Goal: Task Accomplishment & Management: Complete application form

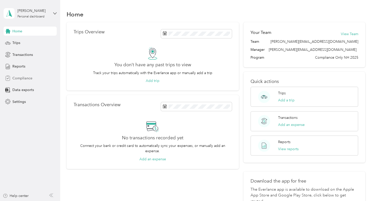
click at [23, 80] on span "Compliance" at bounding box center [22, 78] width 20 height 5
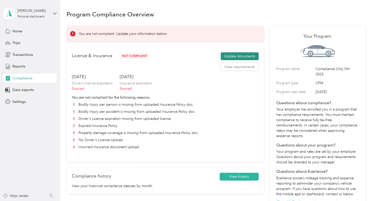
click at [246, 54] on button "Update documents" at bounding box center [240, 56] width 38 height 8
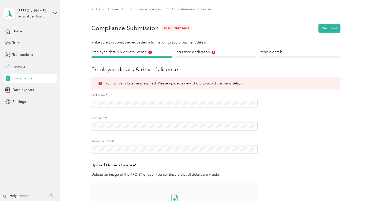
click at [176, 200] on icon at bounding box center [174, 199] width 10 height 10
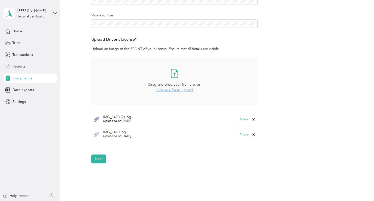
scroll to position [130, 0]
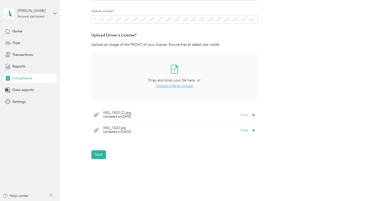
click at [243, 115] on button "View" at bounding box center [244, 115] width 8 height 4
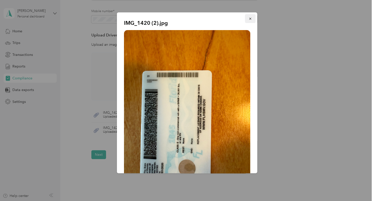
click at [245, 17] on button "button" at bounding box center [250, 18] width 11 height 9
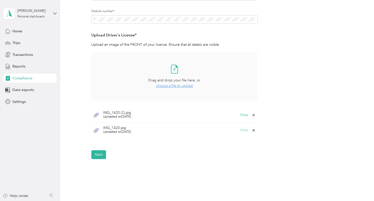
click at [247, 130] on button "View" at bounding box center [244, 131] width 8 height 4
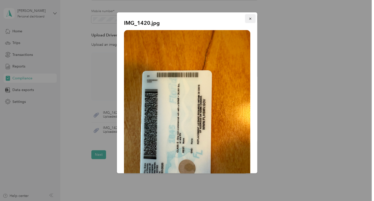
click at [249, 17] on span "button" at bounding box center [251, 18] width 4 height 4
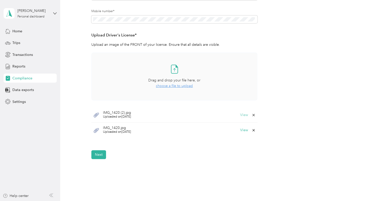
click at [245, 115] on button "View" at bounding box center [244, 115] width 8 height 4
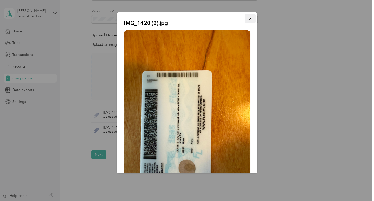
click at [249, 18] on icon "button" at bounding box center [251, 19] width 4 height 4
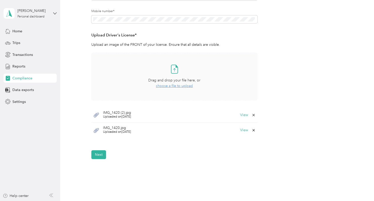
click at [247, 127] on div "IMG_1420.jpg Uploaded on 8/29/2025 View" at bounding box center [174, 130] width 166 height 15
click at [243, 132] on button "View" at bounding box center [244, 131] width 8 height 4
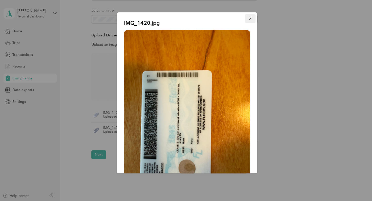
click at [249, 20] on button "button" at bounding box center [250, 18] width 11 height 9
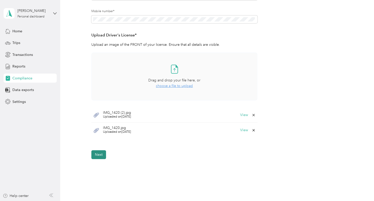
click at [100, 154] on button "Next" at bounding box center [98, 154] width 15 height 9
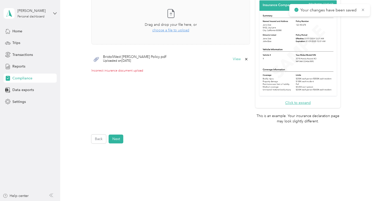
scroll to position [174, 0]
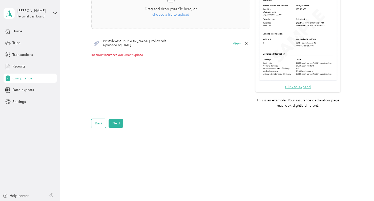
click at [100, 124] on button "Back" at bounding box center [98, 123] width 15 height 9
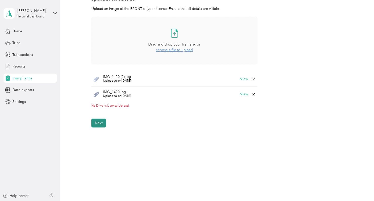
scroll to position [166, 0]
click at [176, 51] on span "choose a file to upload" at bounding box center [174, 50] width 37 height 4
click at [242, 111] on button "View" at bounding box center [244, 110] width 8 height 4
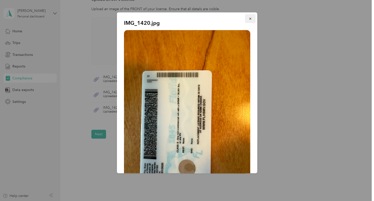
click at [250, 17] on button "button" at bounding box center [250, 18] width 11 height 9
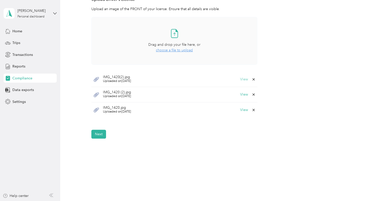
click at [244, 80] on button "View" at bounding box center [244, 80] width 8 height 4
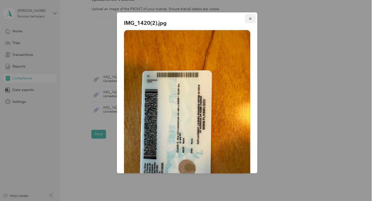
click at [249, 18] on button "button" at bounding box center [250, 18] width 11 height 9
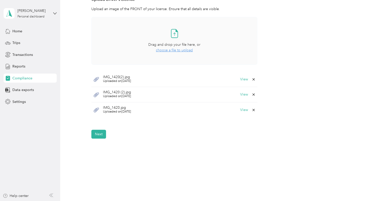
click at [244, 92] on div "IMG_1420 (2).jpg Uploaded on [DATE] View" at bounding box center [174, 94] width 166 height 15
click at [242, 93] on button "View" at bounding box center [244, 95] width 8 height 4
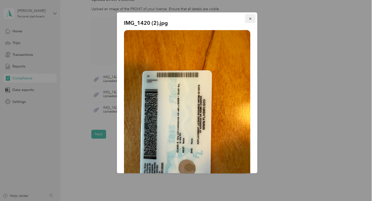
click at [249, 19] on icon "button" at bounding box center [251, 19] width 4 height 4
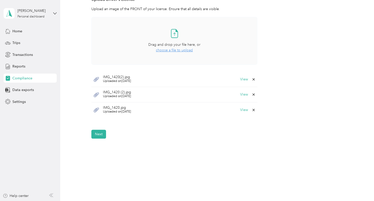
scroll to position [0, 0]
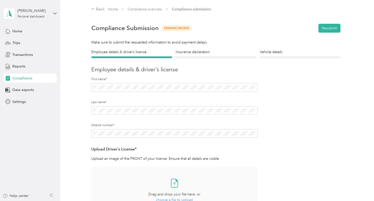
click at [18, 77] on span "Compliance" at bounding box center [22, 78] width 20 height 5
click at [26, 77] on span "Compliance" at bounding box center [22, 78] width 20 height 5
click at [197, 53] on h4 "Insurance declaration" at bounding box center [216, 51] width 81 height 5
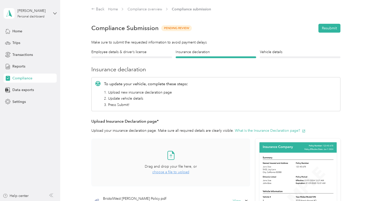
click at [175, 172] on span "choose a file to upload" at bounding box center [170, 172] width 37 height 4
click at [324, 27] on button "Resubmit" at bounding box center [330, 28] width 22 height 9
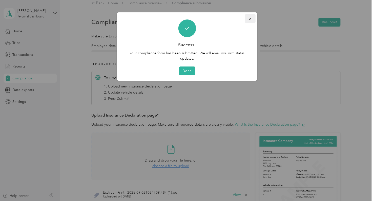
click at [249, 19] on icon "button" at bounding box center [251, 19] width 4 height 4
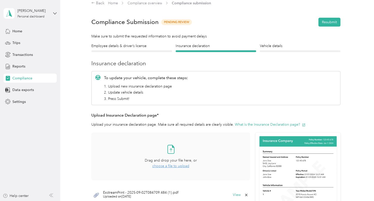
drag, startPoint x: 128, startPoint y: 45, endPoint x: 149, endPoint y: 54, distance: 22.9
click at [128, 45] on h4 "Employee details & driver’s license" at bounding box center [131, 45] width 81 height 5
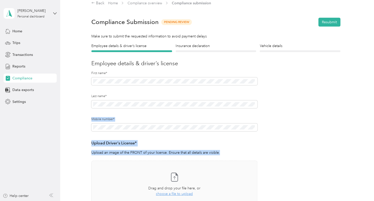
drag, startPoint x: 369, startPoint y: 97, endPoint x: 370, endPoint y: 133, distance: 36.0
click at [370, 133] on div "Back Home Compliance overview Compliance submission Compliance Submission Pendi…" at bounding box center [215, 100] width 311 height 201
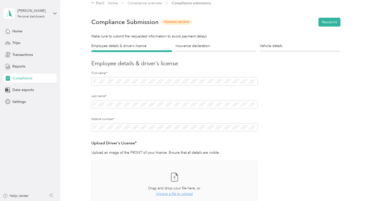
drag, startPoint x: 370, startPoint y: 133, endPoint x: 327, endPoint y: 147, distance: 45.5
click at [322, 151] on form "Employee details & driver’s license License Insurance declaration Insurance Veh…" at bounding box center [215, 162] width 249 height 239
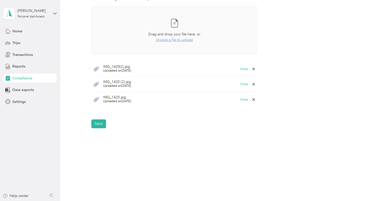
scroll to position [154, 0]
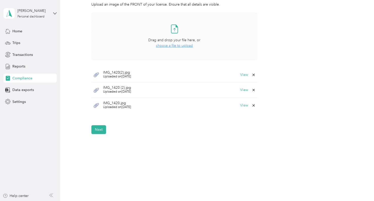
click at [179, 47] on span "choose a file to upload" at bounding box center [174, 46] width 37 height 4
click at [245, 75] on button "View" at bounding box center [244, 75] width 8 height 4
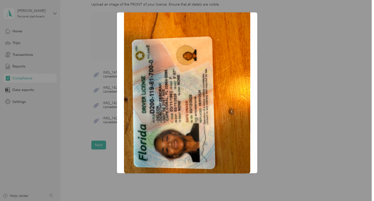
scroll to position [0, 0]
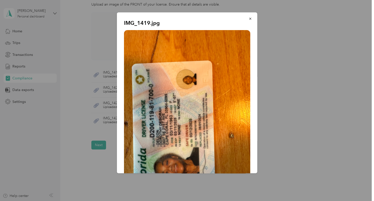
click at [299, 45] on div "IMG_1419.jpg" at bounding box center [257, 93] width 141 height 163
click at [248, 18] on button "button" at bounding box center [250, 18] width 11 height 9
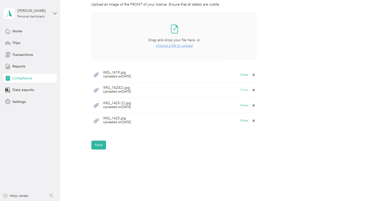
click at [247, 89] on button "View" at bounding box center [244, 90] width 8 height 4
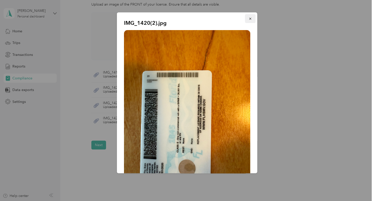
click at [249, 20] on icon "button" at bounding box center [251, 19] width 4 height 4
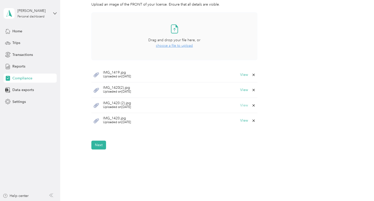
click at [246, 104] on button "View" at bounding box center [244, 106] width 8 height 4
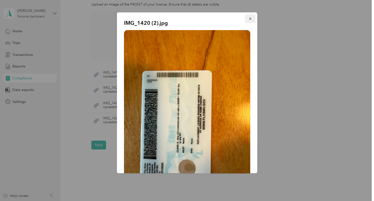
click at [249, 17] on icon "button" at bounding box center [251, 19] width 4 height 4
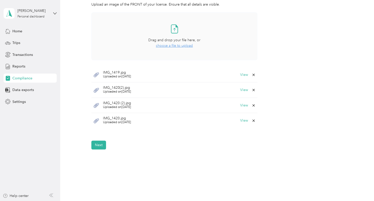
click at [252, 119] on icon at bounding box center [254, 121] width 4 height 4
click at [239, 124] on button "Yes" at bounding box center [240, 124] width 10 height 8
click at [243, 103] on div "IMG_1420 (2).jpg Uploaded on [DATE] View" at bounding box center [174, 105] width 166 height 15
click at [243, 105] on button "View" at bounding box center [244, 106] width 8 height 4
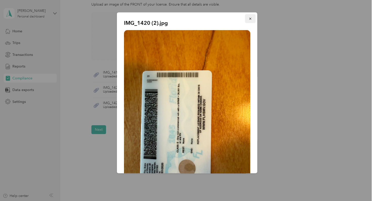
click at [249, 19] on icon "button" at bounding box center [251, 19] width 4 height 4
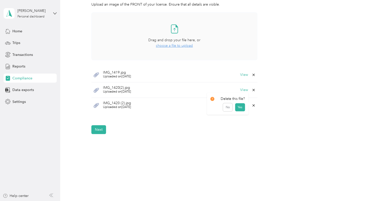
click at [252, 106] on icon at bounding box center [254, 106] width 4 height 4
click at [243, 108] on button "Yes" at bounding box center [240, 109] width 10 height 8
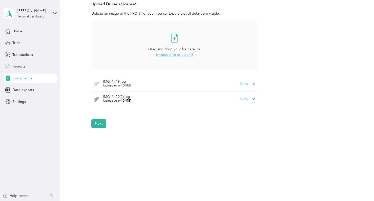
click at [244, 99] on button "View" at bounding box center [244, 99] width 8 height 4
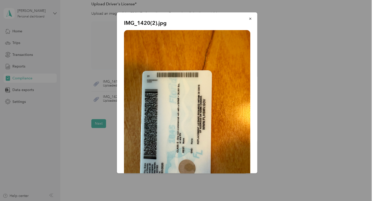
drag, startPoint x: 246, startPoint y: 19, endPoint x: 226, endPoint y: 51, distance: 37.8
click at [249, 20] on icon "button" at bounding box center [251, 19] width 4 height 4
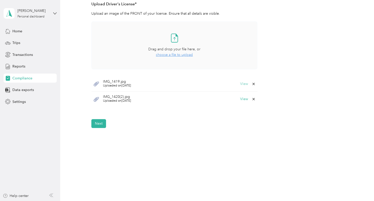
click at [245, 85] on button "View" at bounding box center [244, 84] width 8 height 4
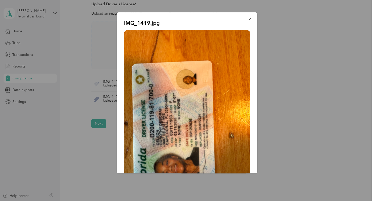
drag, startPoint x: 250, startPoint y: 19, endPoint x: 349, endPoint y: 89, distance: 121.0
click at [250, 20] on button "button" at bounding box center [250, 18] width 11 height 9
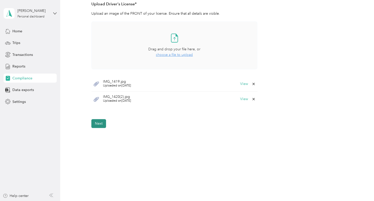
click at [100, 122] on button "Next" at bounding box center [98, 123] width 15 height 9
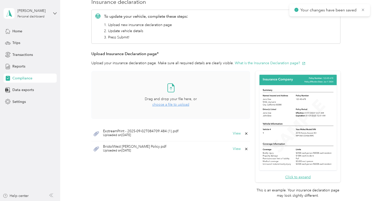
scroll to position [6, 0]
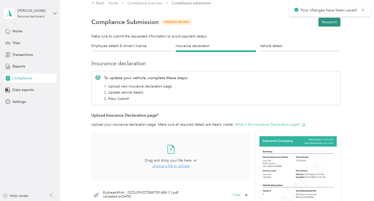
click at [336, 21] on button "Resubmit" at bounding box center [330, 22] width 22 height 9
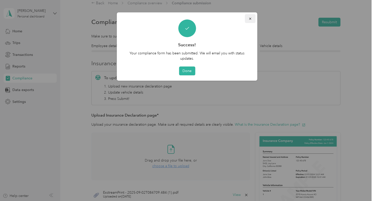
click at [251, 19] on icon "button" at bounding box center [251, 19] width 4 height 4
